Goal: Task Accomplishment & Management: Use online tool/utility

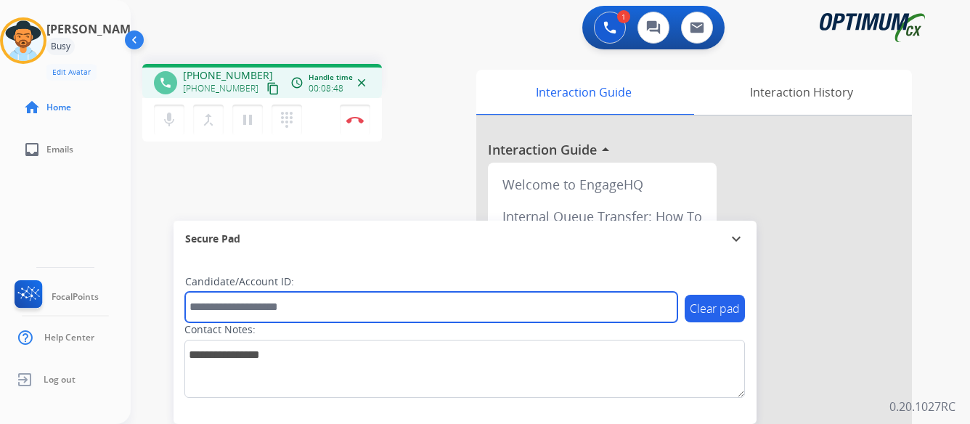
paste input "*******"
type input "*******"
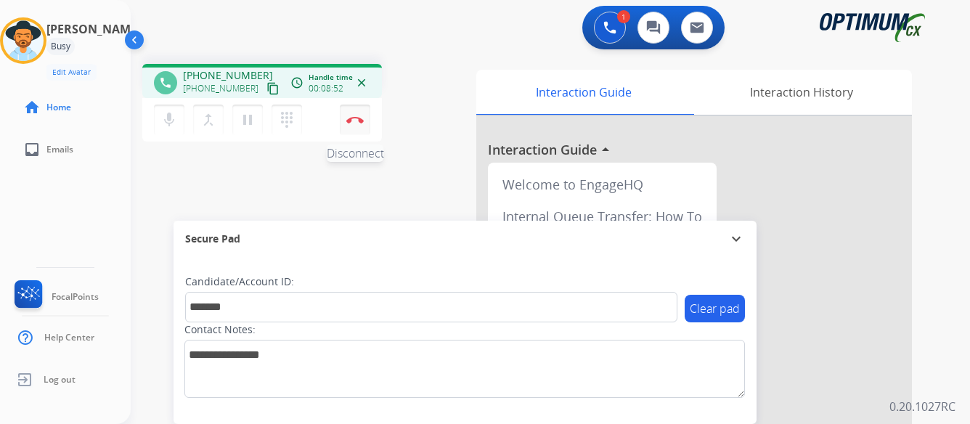
click at [355, 118] on img at bounding box center [354, 119] width 17 height 7
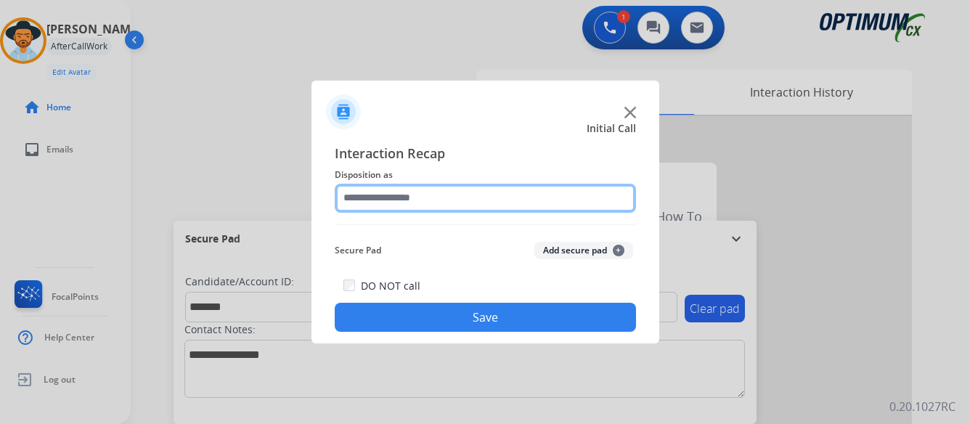
click at [454, 195] on input "text" at bounding box center [485, 198] width 301 height 29
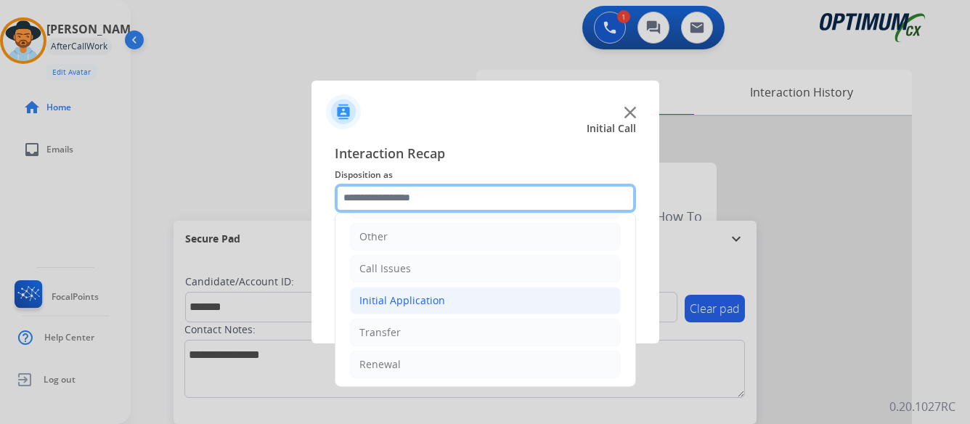
scroll to position [99, 0]
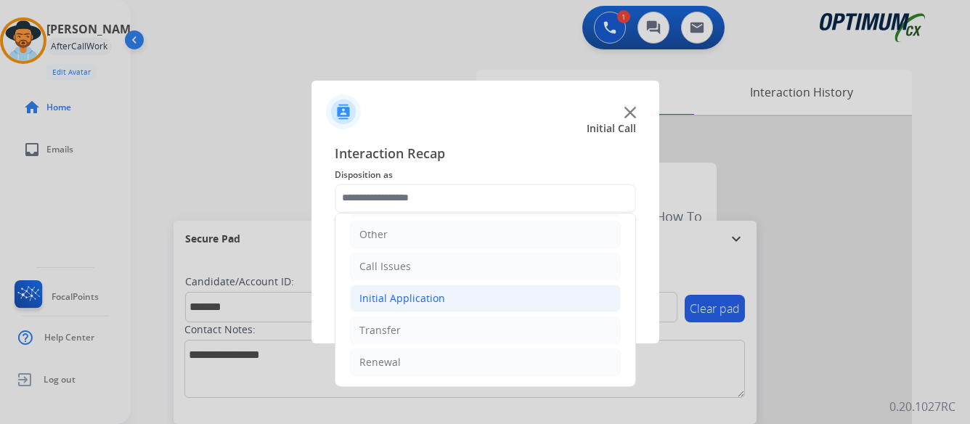
click at [455, 298] on li "Initial Application" at bounding box center [485, 299] width 271 height 28
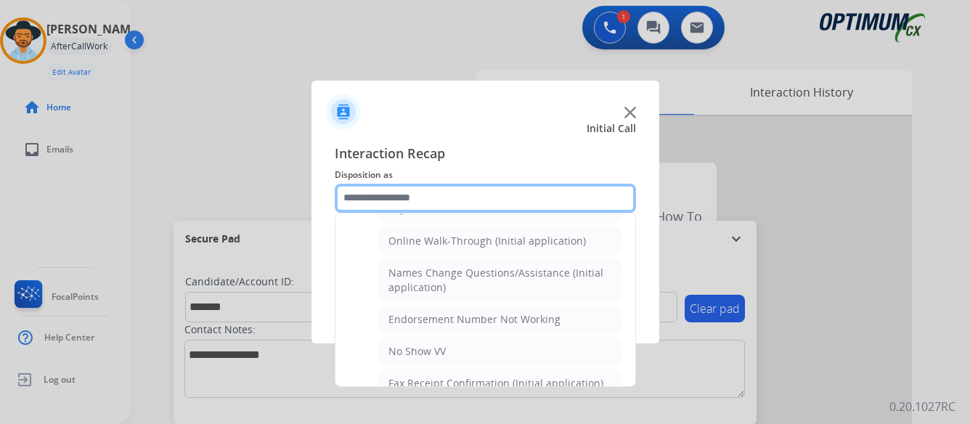
scroll to position [316, 0]
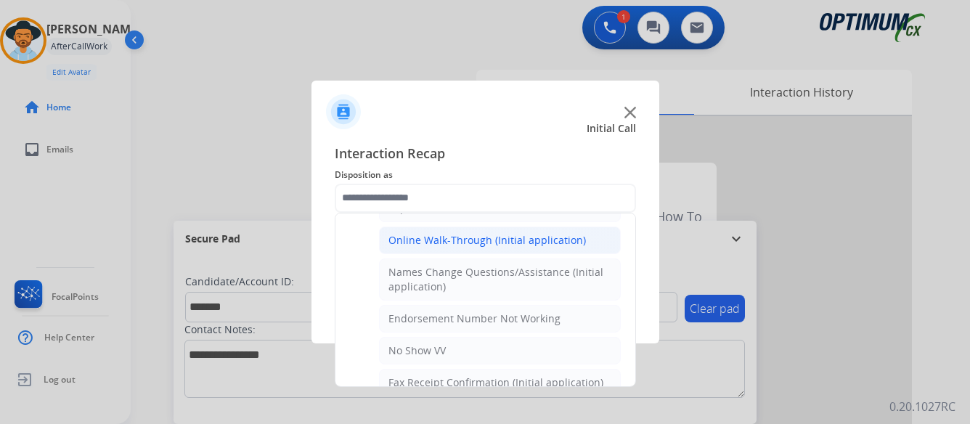
click at [470, 240] on div "Online Walk-Through (Initial application)" at bounding box center [486, 240] width 197 height 15
type input "**********"
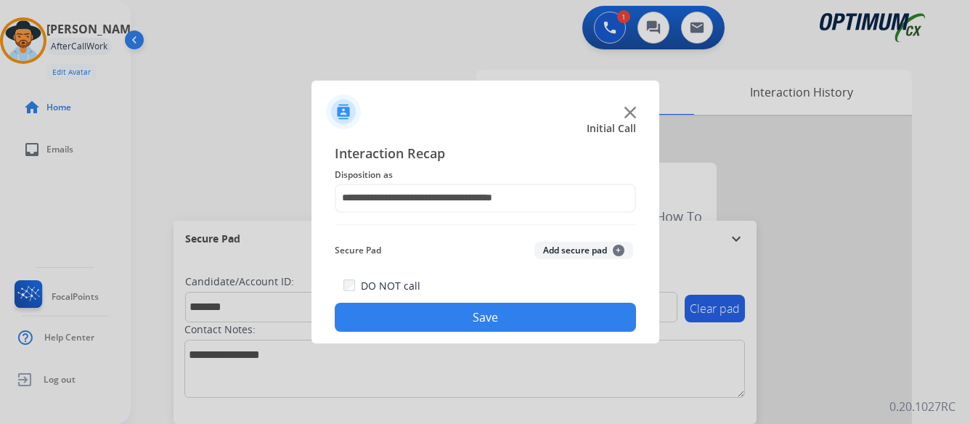
click at [500, 314] on button "Save" at bounding box center [485, 317] width 301 height 29
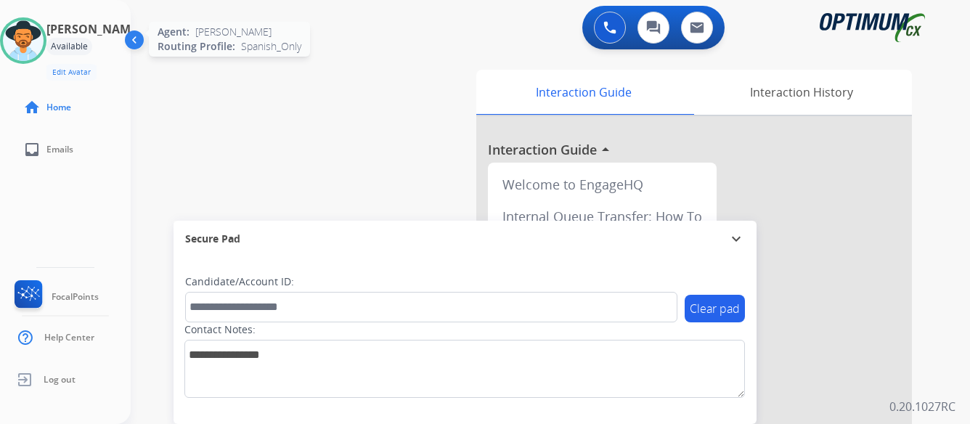
click at [44, 45] on img at bounding box center [23, 40] width 41 height 41
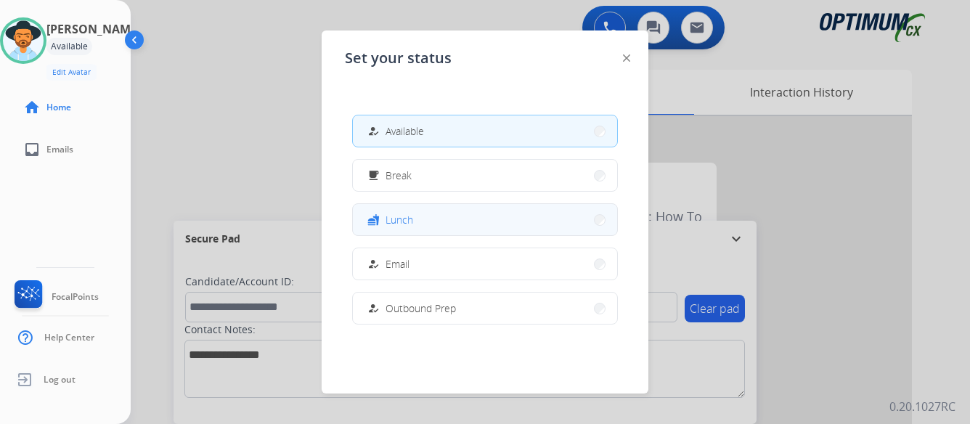
click at [457, 224] on button "fastfood Lunch" at bounding box center [485, 219] width 264 height 31
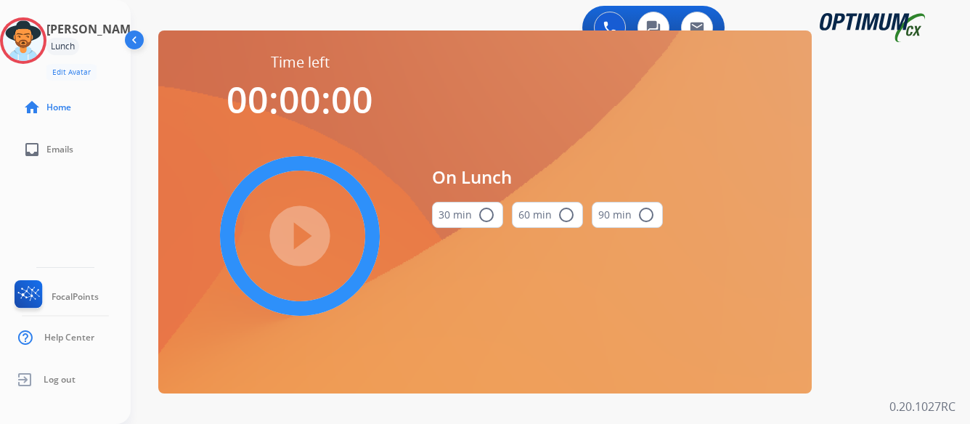
click at [481, 211] on mat-icon "radio_button_unchecked" at bounding box center [486, 214] width 17 height 17
click at [298, 232] on mat-icon "play_circle_filled" at bounding box center [299, 235] width 17 height 17
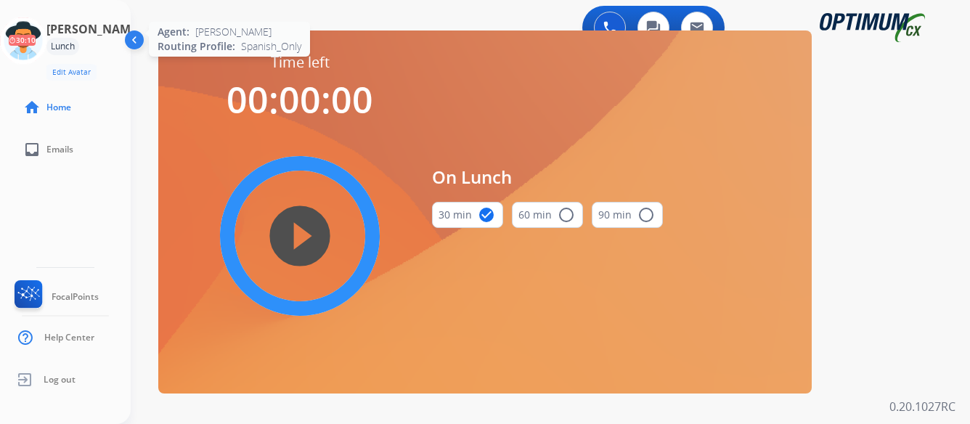
click at [42, 46] on icon at bounding box center [23, 40] width 47 height 47
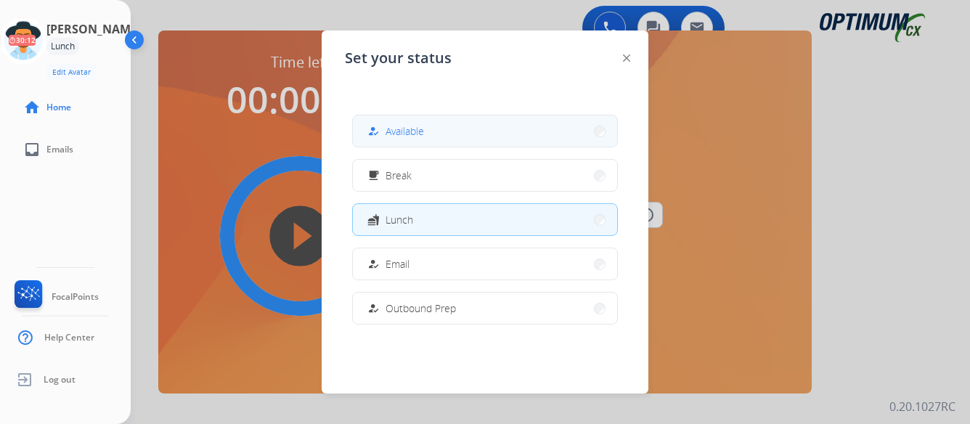
click at [466, 134] on button "how_to_reg Available" at bounding box center [485, 130] width 264 height 31
